Goal: Task Accomplishment & Management: Manage account settings

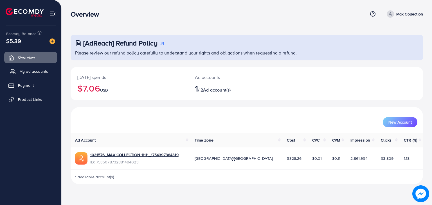
click at [31, 70] on span "My ad accounts" at bounding box center [33, 72] width 29 height 6
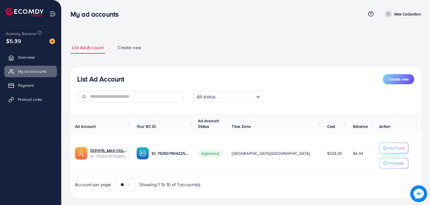
click at [383, 147] on icon "button" at bounding box center [385, 148] width 4 height 4
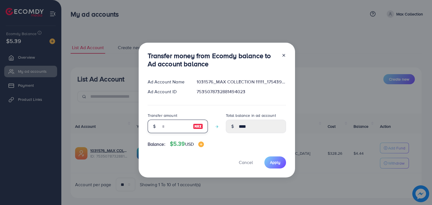
click at [176, 130] on input "number" at bounding box center [175, 126] width 28 height 13
type input "*"
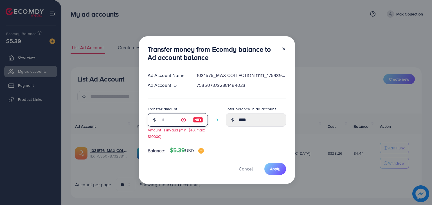
type input "****"
type input "*"
click at [273, 171] on span "Apply" at bounding box center [275, 169] width 10 height 6
drag, startPoint x: 162, startPoint y: 123, endPoint x: 158, endPoint y: 124, distance: 4.0
click at [158, 124] on div "*" at bounding box center [178, 119] width 60 height 13
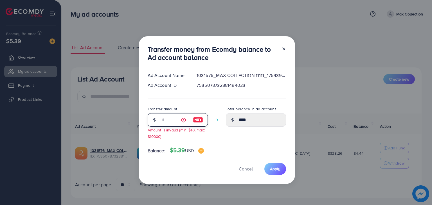
type input "****"
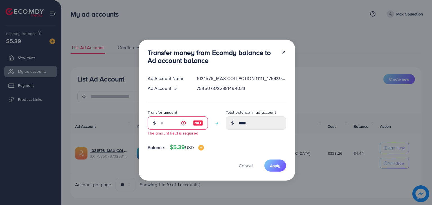
click at [286, 52] on div "Transfer money from Ecomdy balance to Ad account balance Ad Account Name 103157…" at bounding box center [217, 110] width 156 height 141
click at [281, 53] on icon at bounding box center [283, 52] width 4 height 4
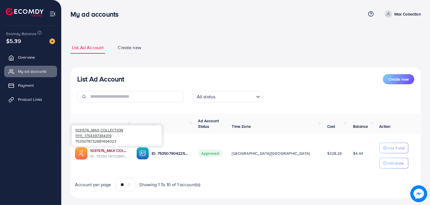
click at [128, 150] on link "1031576_MAX COLLECTION 11111_1754397364319" at bounding box center [108, 151] width 37 height 6
